Goal: Check status

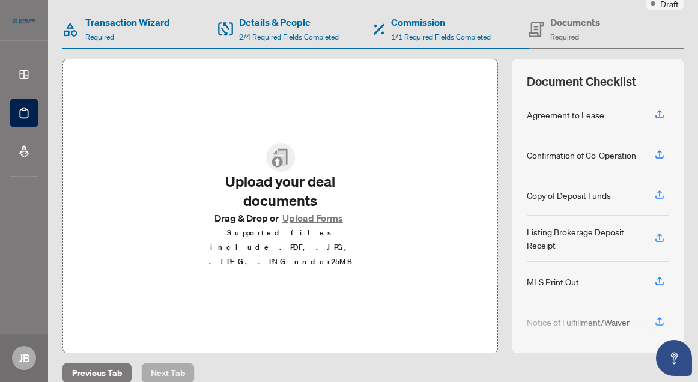
scroll to position [120, 0]
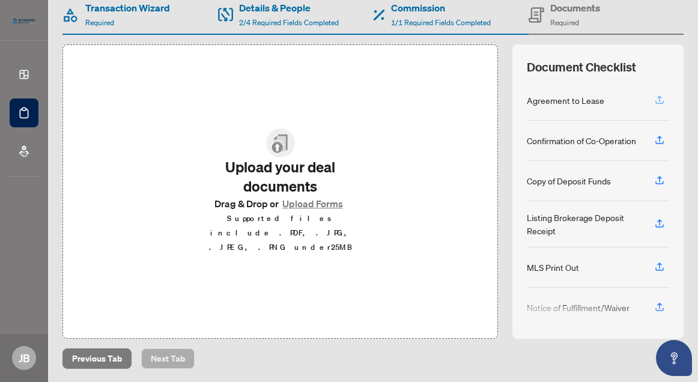
click at [659, 97] on icon "button" at bounding box center [659, 98] width 5 height 6
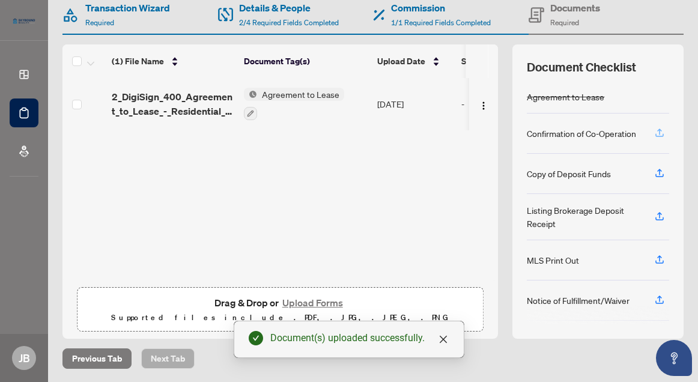
click at [660, 133] on icon "button" at bounding box center [659, 132] width 11 height 11
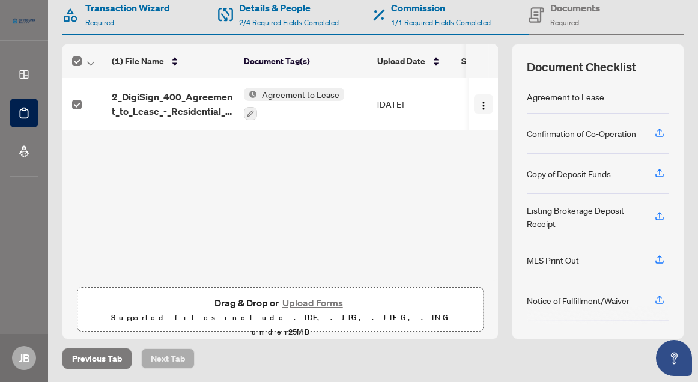
click at [480, 101] on img "button" at bounding box center [484, 106] width 10 height 10
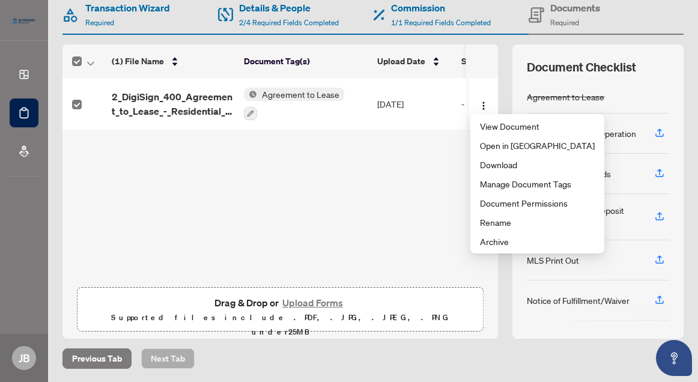
click at [359, 189] on div "(1) File Name Document Tag(s) Upload Date Status 2_DigiSign_400_Agreement_to_Le…" at bounding box center [279, 179] width 435 height 203
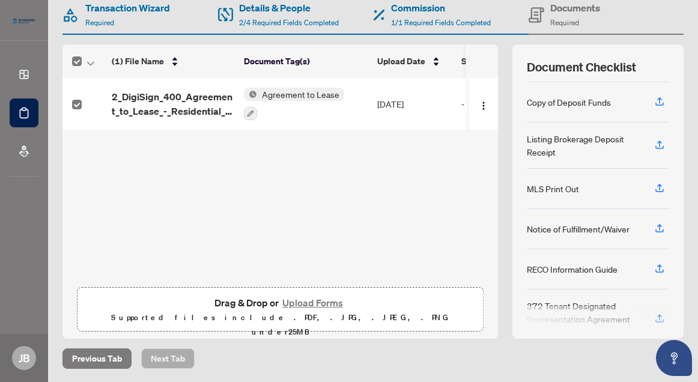
scroll to position [106, 0]
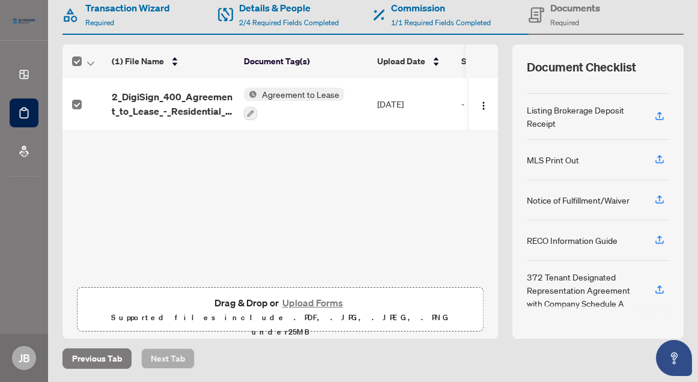
click at [217, 169] on div "(1) File Name Document Tag(s) Upload Date Status 2_DigiSign_400_Agreement_to_Le…" at bounding box center [279, 179] width 435 height 203
click at [660, 285] on icon "button" at bounding box center [659, 288] width 5 height 6
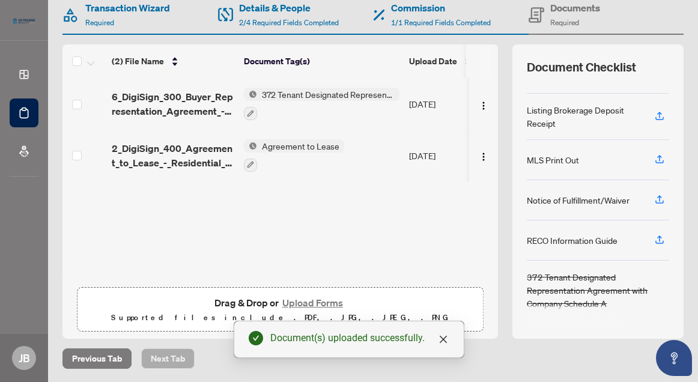
scroll to position [0, 0]
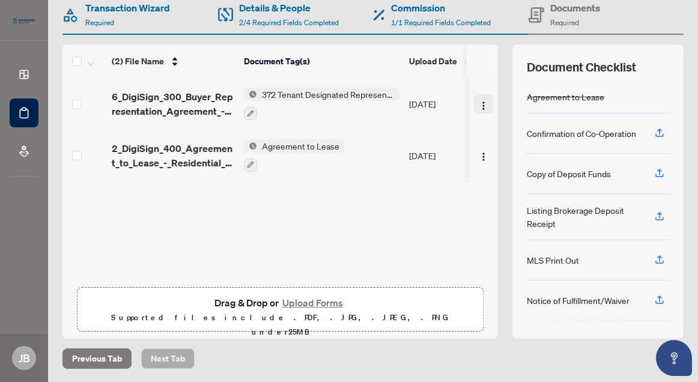
click at [481, 104] on img "button" at bounding box center [484, 106] width 10 height 10
click at [366, 201] on div "(2) File Name Document Tag(s) Upload Date Status 6_DigiSign_300_Buyer_Represent…" at bounding box center [279, 179] width 435 height 203
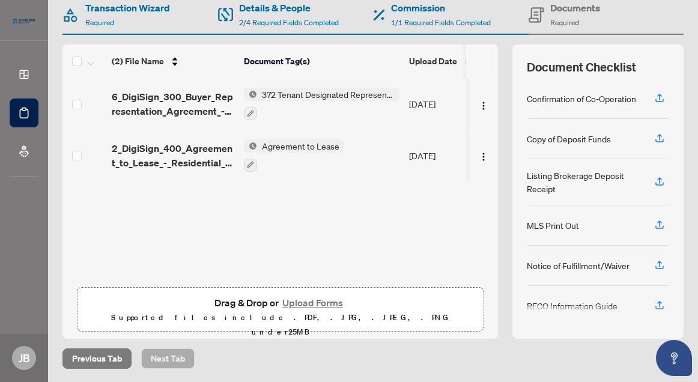
scroll to position [106, 0]
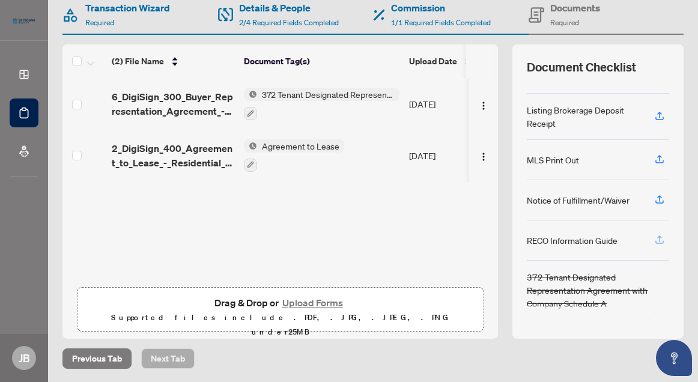
click at [659, 235] on icon "button" at bounding box center [659, 239] width 11 height 11
click at [660, 240] on icon "button" at bounding box center [659, 239] width 11 height 11
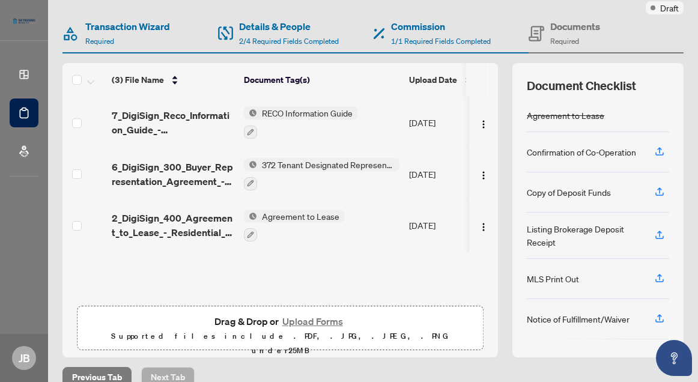
scroll to position [120, 0]
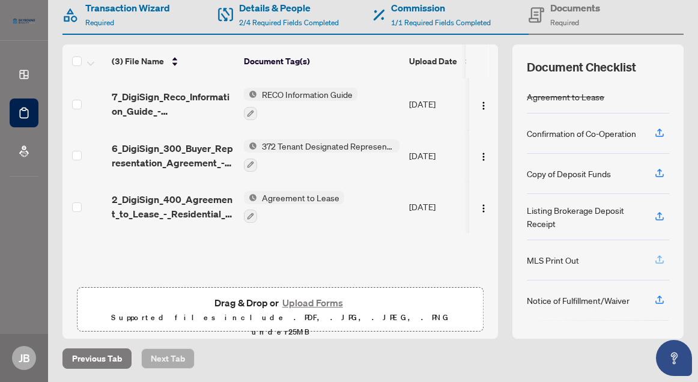
click at [660, 263] on icon "button" at bounding box center [659, 261] width 8 height 3
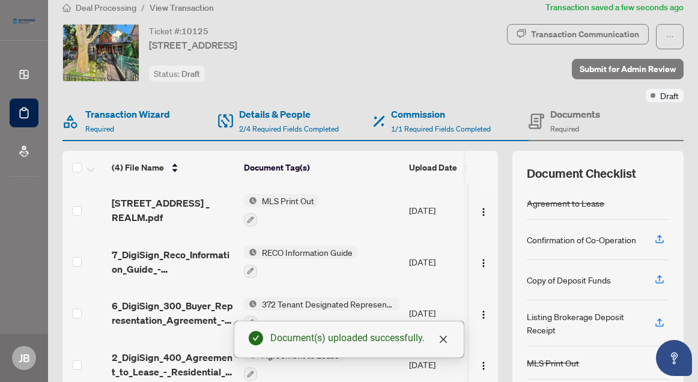
scroll to position [0, 0]
